Goal: Check status: Check status

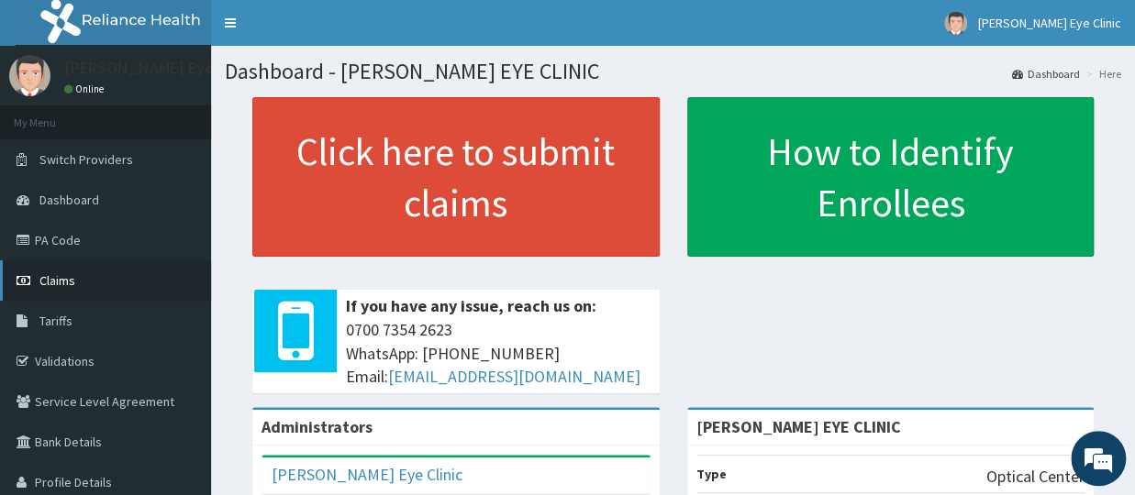
click at [57, 273] on span "Claims" at bounding box center [57, 280] width 36 height 17
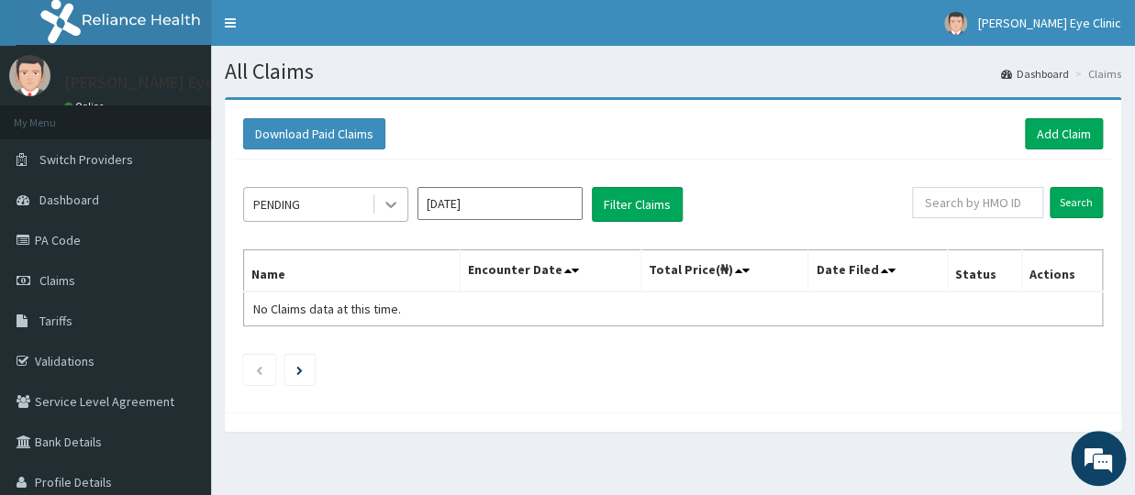
click at [395, 205] on icon at bounding box center [391, 204] width 18 height 18
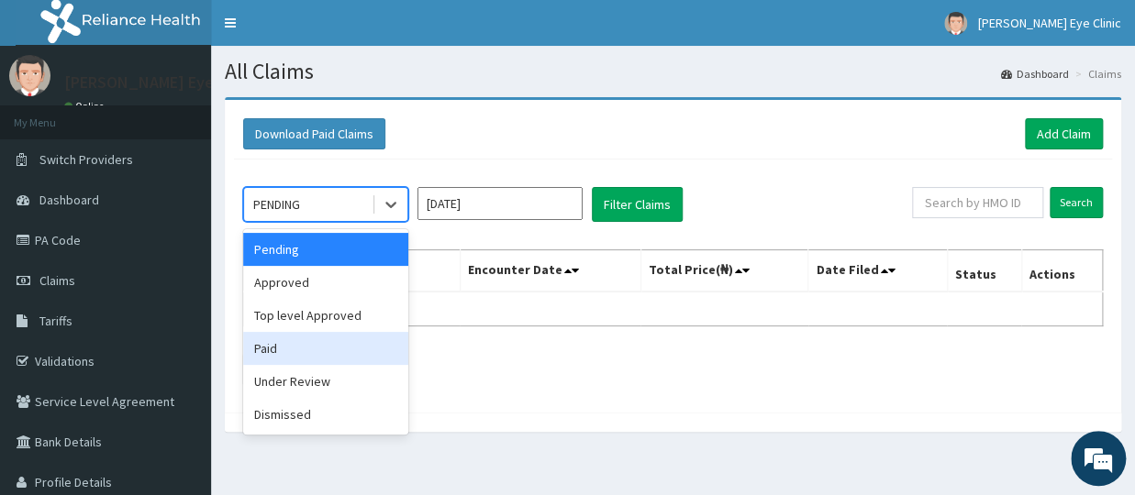
click at [295, 352] on div "Paid" at bounding box center [325, 348] width 165 height 33
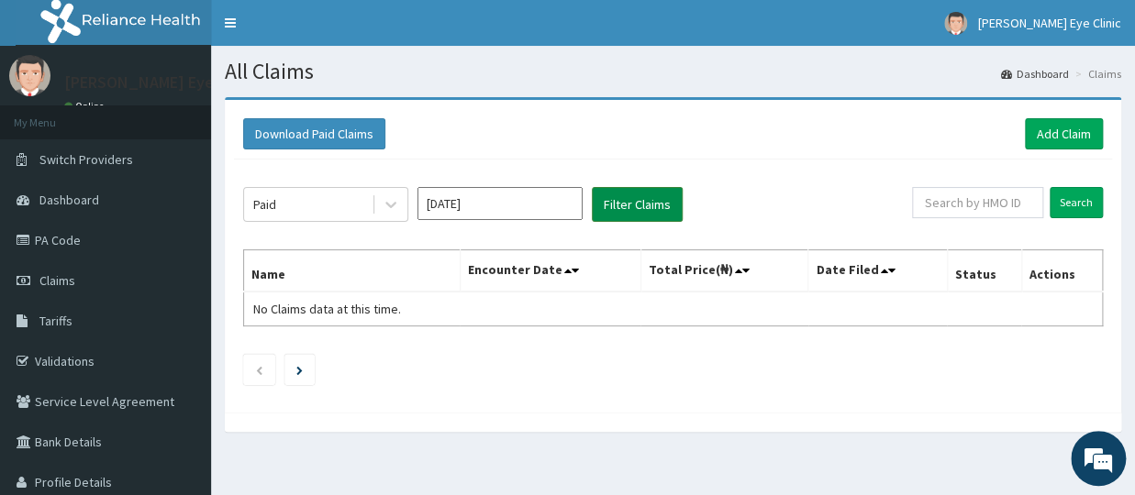
click at [620, 196] on button "Filter Claims" at bounding box center [637, 204] width 91 height 35
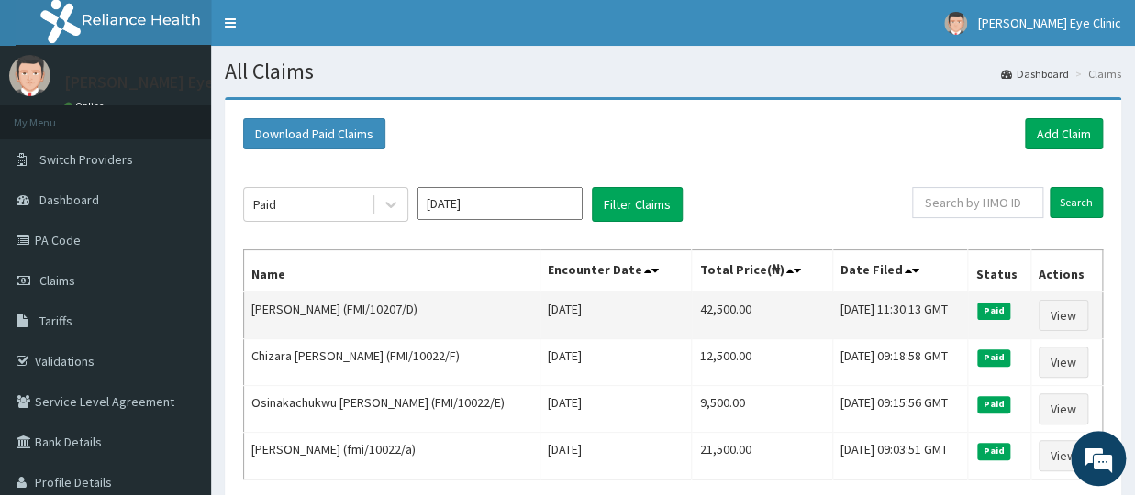
click at [631, 317] on td "Tue Sep 09 2025" at bounding box center [615, 316] width 151 height 48
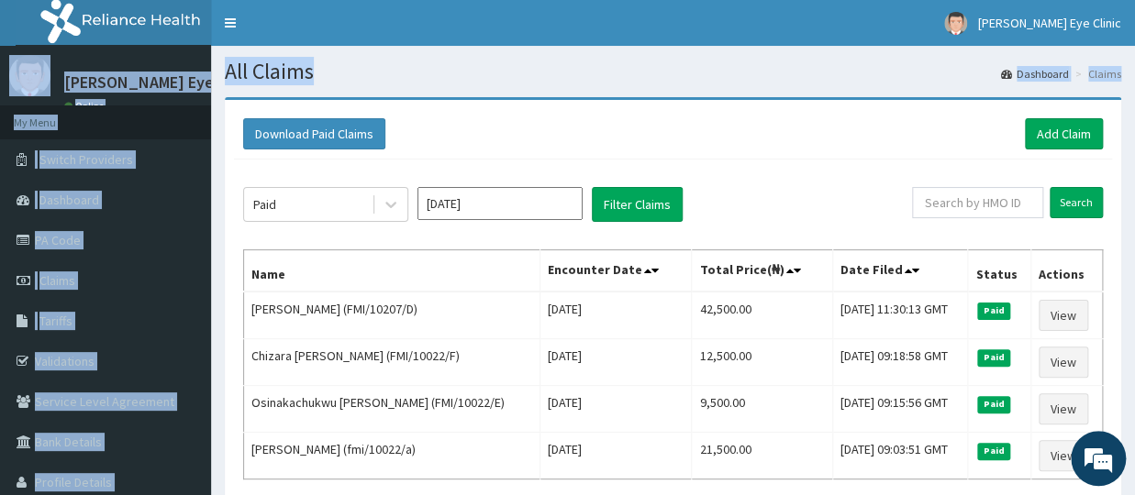
click at [1134, 0] on div "R EL Toggle navigation Sallie Eye Clinic Sallie Eye Clinic - sallieeyeclinic@gm…" at bounding box center [567, 332] width 1135 height 664
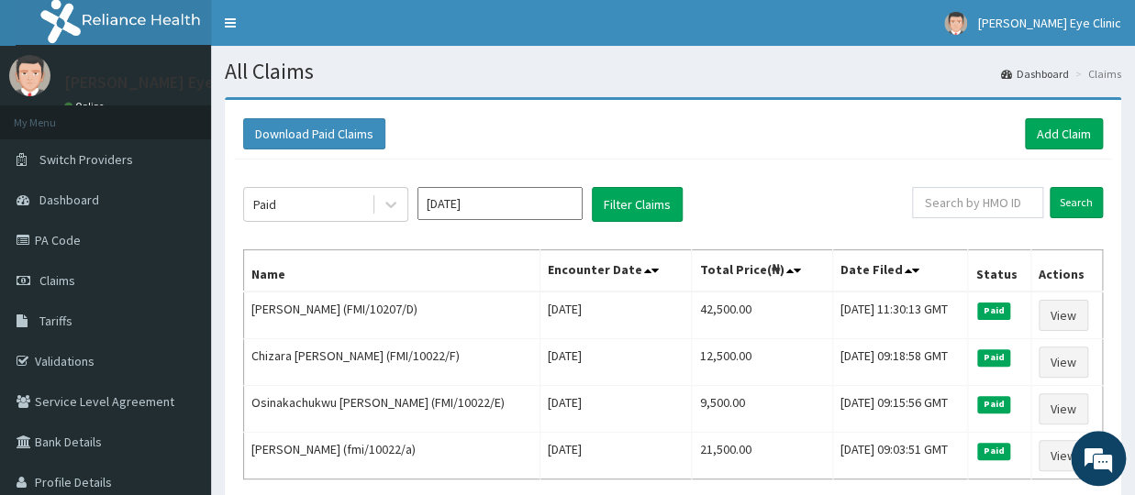
click at [761, 127] on div "Download Paid Claims Add Claim" at bounding box center [672, 133] width 859 height 31
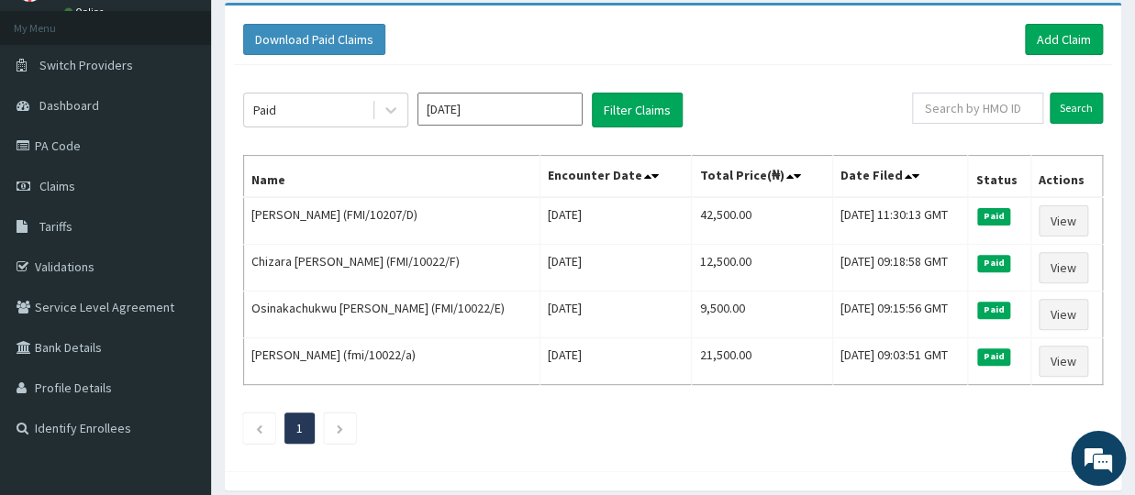
scroll to position [167, 0]
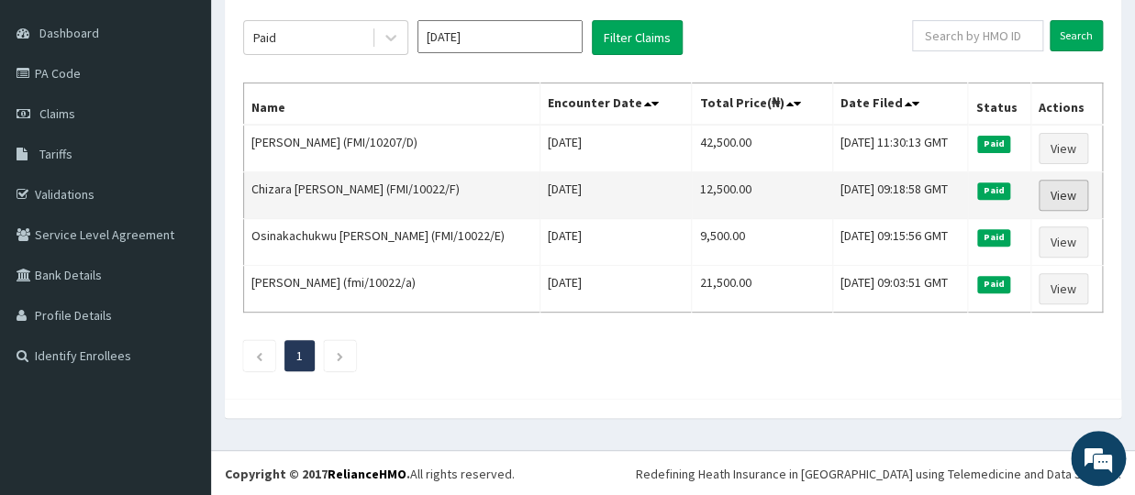
click at [1058, 191] on link "View" at bounding box center [1063, 195] width 50 height 31
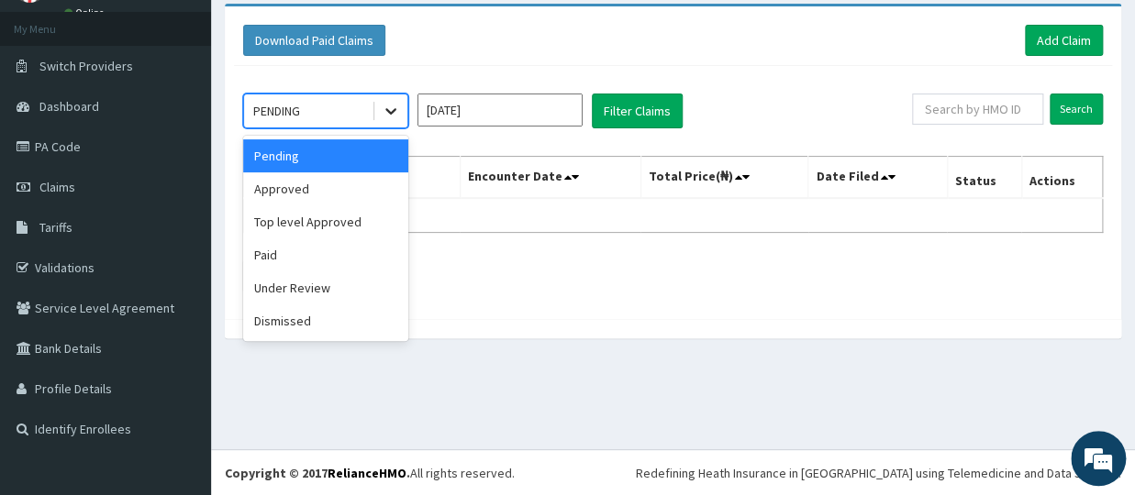
click at [387, 107] on icon at bounding box center [391, 111] width 18 height 18
click at [293, 258] on div "Paid" at bounding box center [325, 254] width 165 height 33
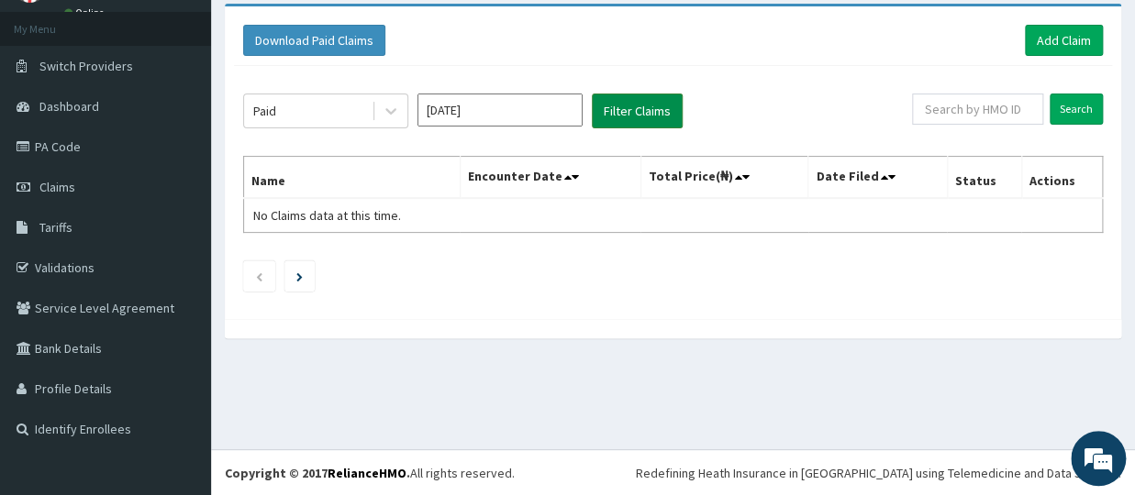
click at [648, 108] on button "Filter Claims" at bounding box center [637, 111] width 91 height 35
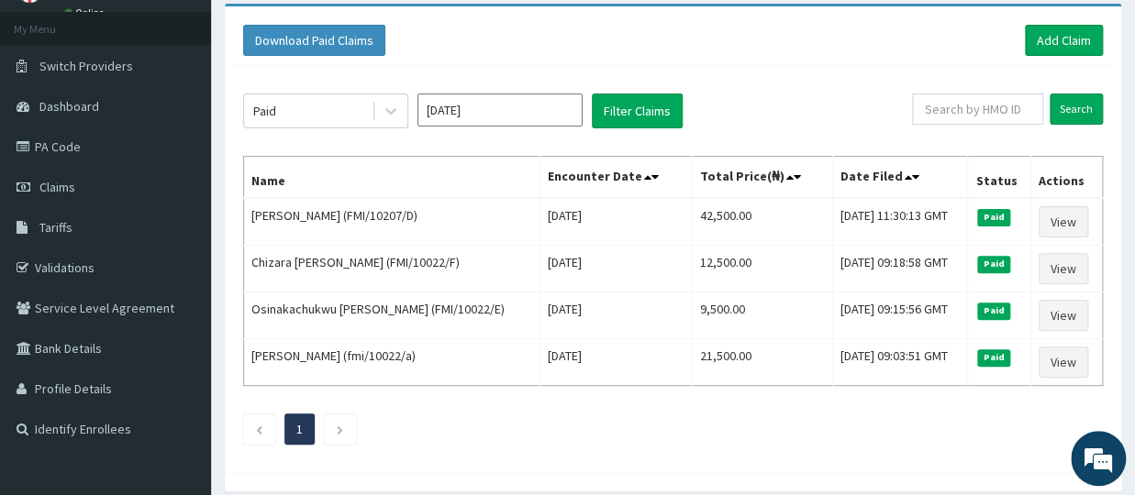
click at [217, 218] on div "Download Paid Claims Add Claim × Note you can only download claims within a max…" at bounding box center [673, 257] width 924 height 506
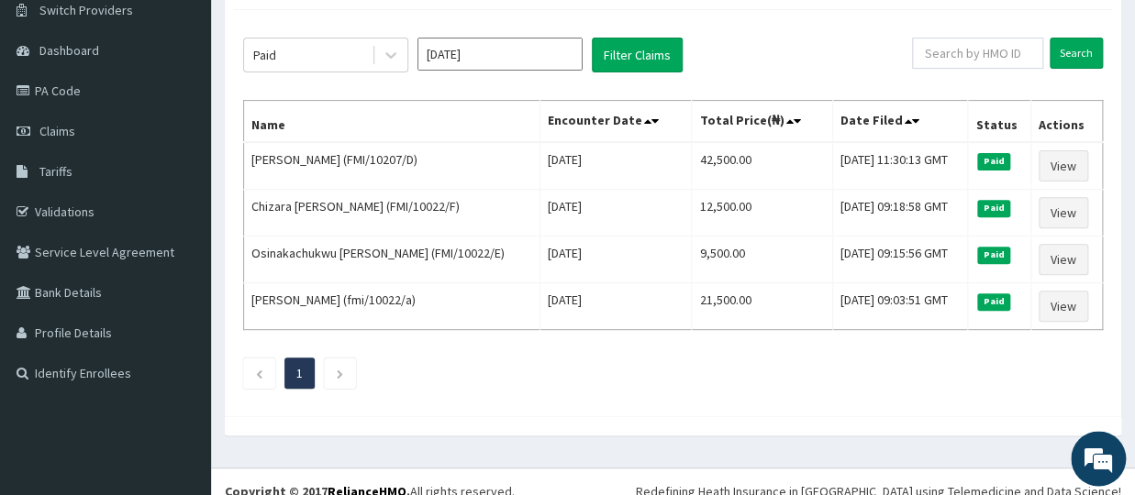
scroll to position [167, 0]
